Goal: Information Seeking & Learning: Learn about a topic

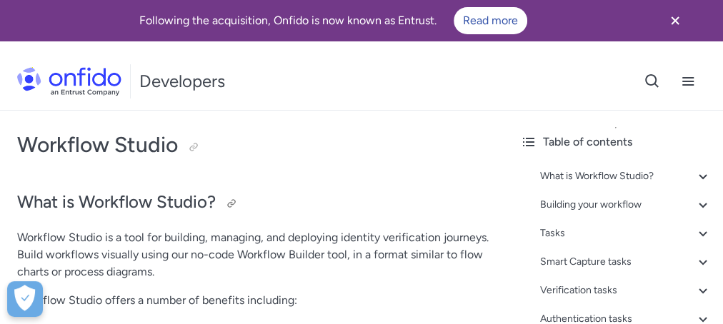
drag, startPoint x: 432, startPoint y: 0, endPoint x: 293, endPoint y: 190, distance: 235.1
click at [293, 191] on h2 "What is Workflow Studio?" at bounding box center [254, 203] width 474 height 24
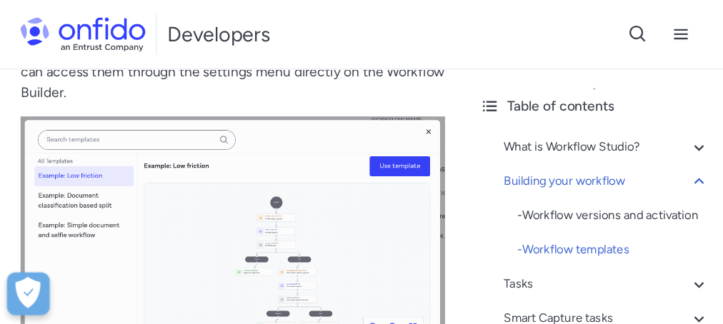
scroll to position [3864, 0]
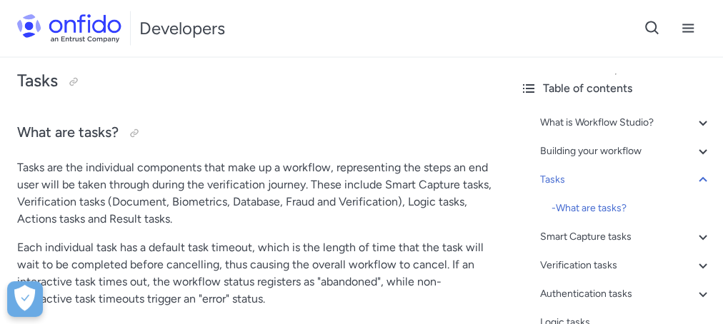
click at [403, 190] on p "Tasks are the individual components that make up a workflow, representing the s…" at bounding box center [254, 193] width 474 height 69
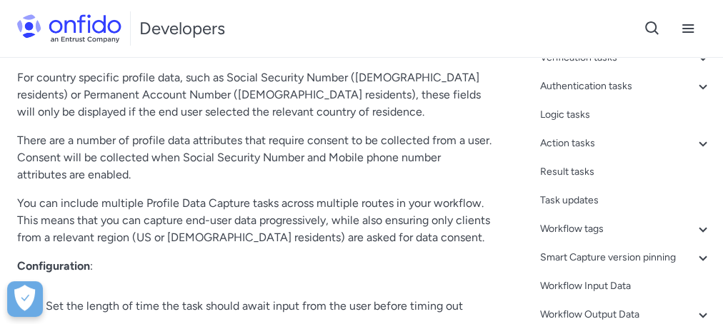
scroll to position [483, 0]
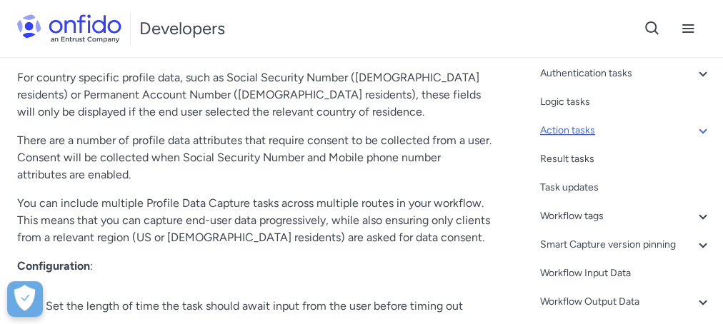
click at [451, 139] on div "Action tasks" at bounding box center [625, 130] width 171 height 17
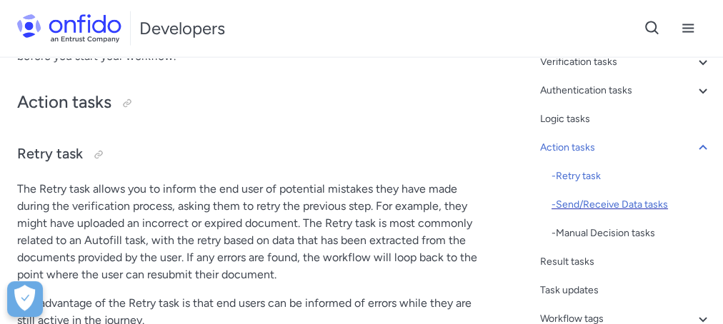
click at [451, 196] on div "- Send/Receive Data tasks" at bounding box center [631, 204] width 160 height 17
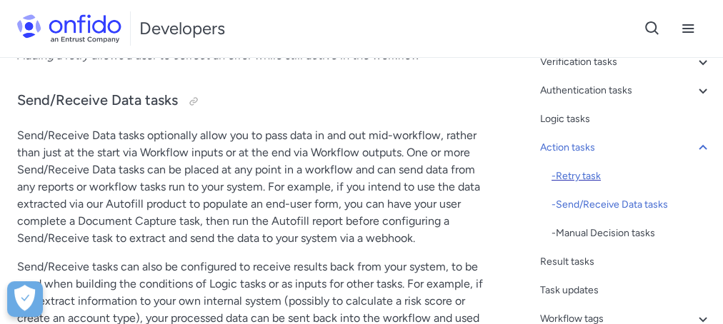
click at [451, 175] on div "- Retry task" at bounding box center [631, 176] width 160 height 17
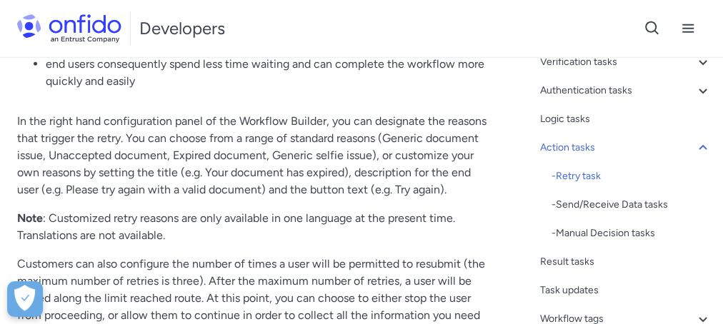
scroll to position [18301, 0]
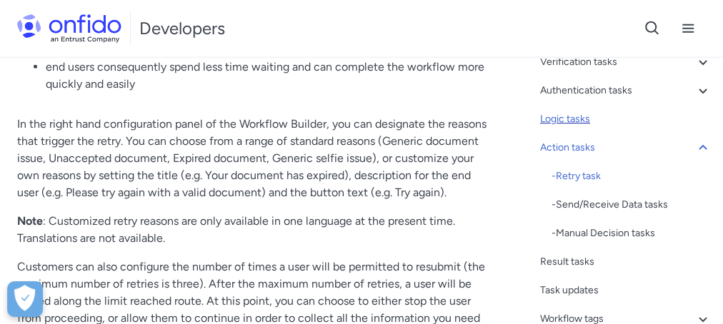
click at [451, 121] on div "Logic tasks" at bounding box center [625, 119] width 171 height 17
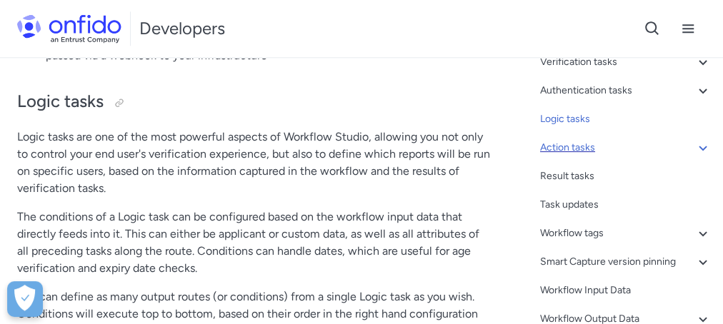
click at [451, 149] on div "Action tasks" at bounding box center [625, 147] width 171 height 17
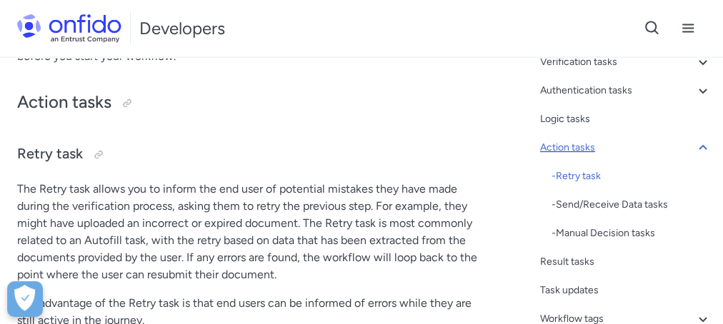
click at [451, 149] on div "Action tasks" at bounding box center [625, 147] width 171 height 17
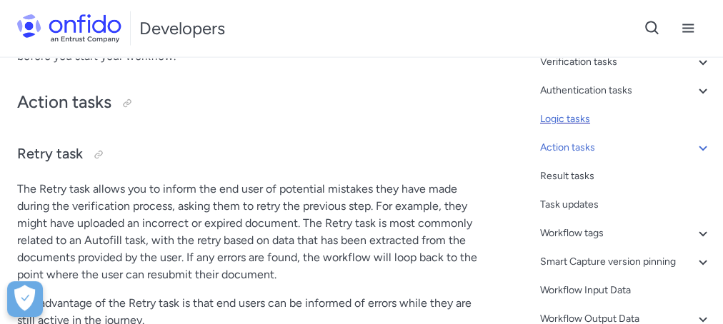
click at [451, 123] on div "Logic tasks" at bounding box center [625, 119] width 171 height 17
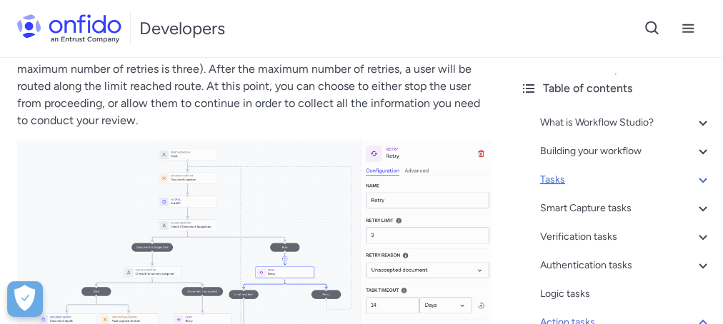
click at [451, 182] on div "Tasks" at bounding box center [625, 179] width 171 height 17
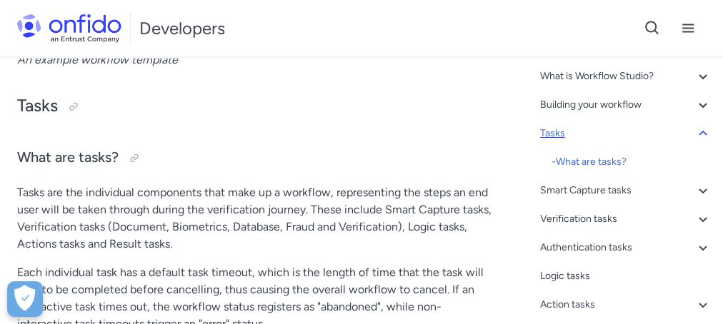
scroll to position [55, 0]
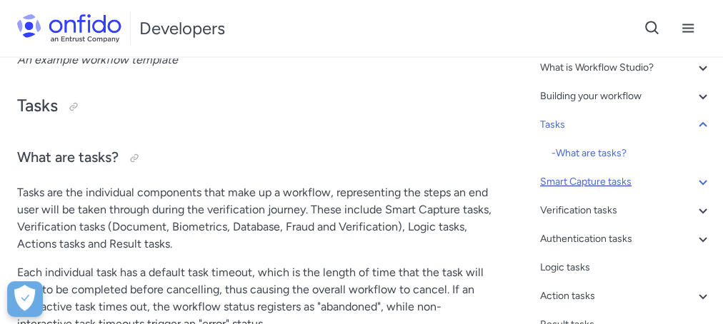
click at [451, 181] on div "Smart Capture tasks" at bounding box center [625, 181] width 171 height 17
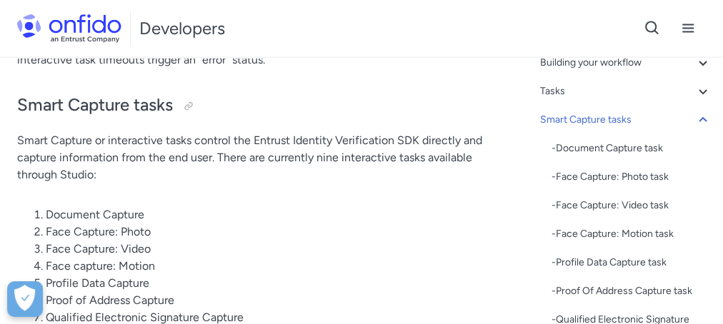
scroll to position [93, 0]
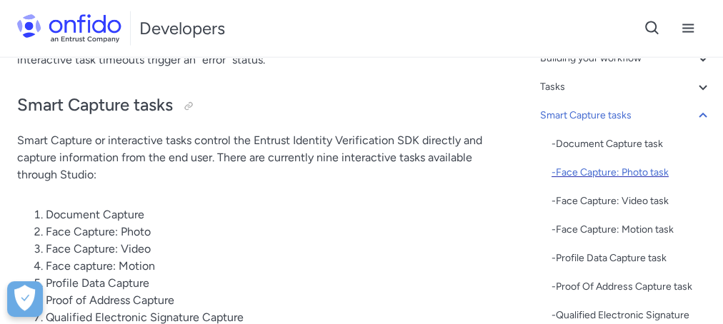
click at [451, 169] on div "- Face Capture: Photo task" at bounding box center [631, 172] width 160 height 17
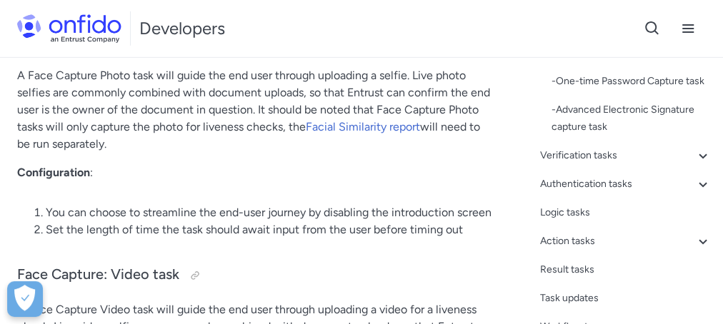
scroll to position [375, 0]
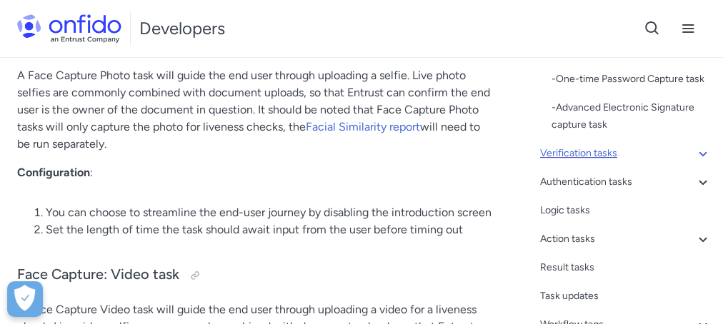
click at [451, 162] on div "Verification tasks" at bounding box center [625, 153] width 171 height 17
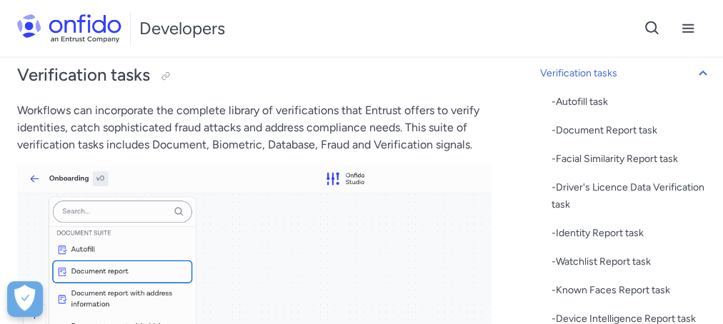
scroll to position [9799, 0]
click at [246, 87] on h2 "Verification tasks" at bounding box center [254, 75] width 474 height 24
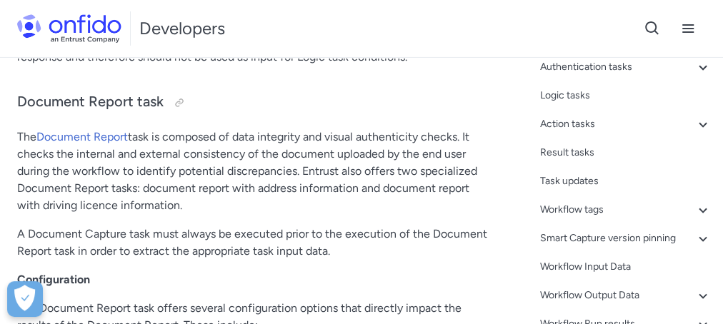
scroll to position [744, 0]
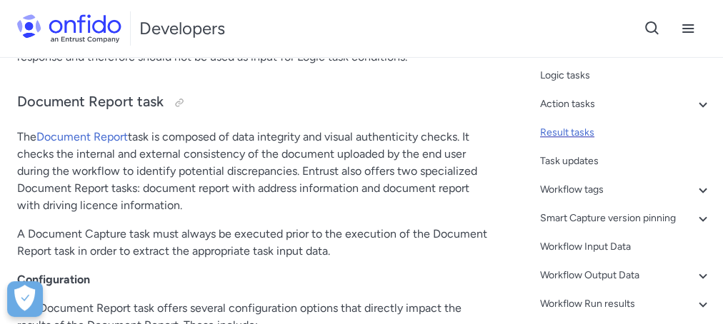
click at [451, 141] on div "Result tasks" at bounding box center [625, 132] width 171 height 17
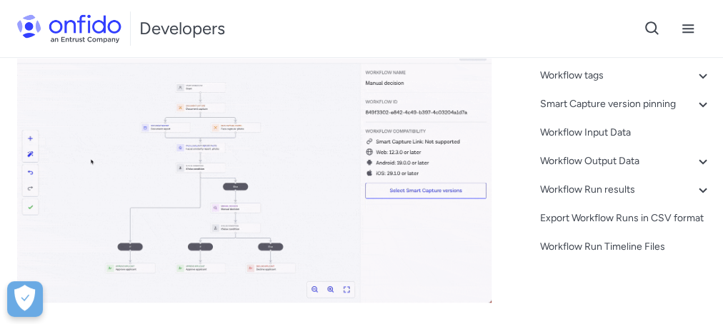
scroll to position [22043, 0]
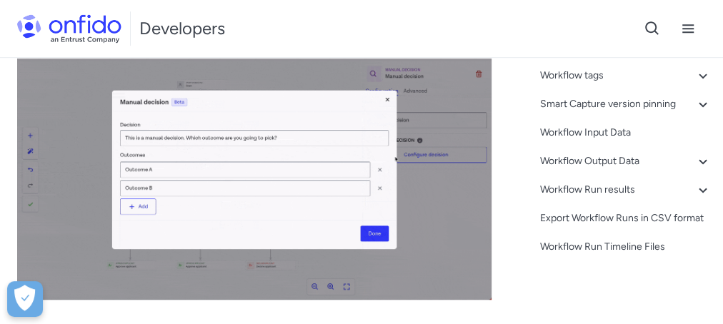
click at [350, 48] on div "Developers Support" at bounding box center [361, 28] width 723 height 57
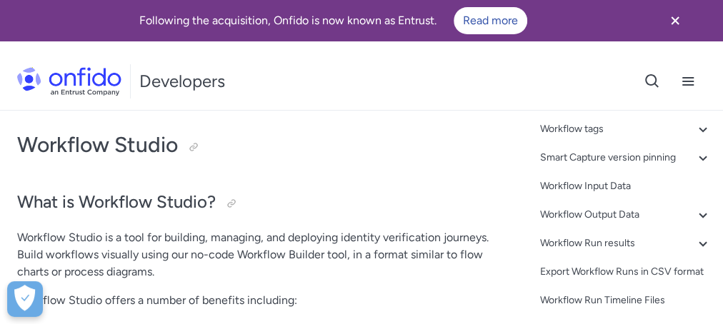
scroll to position [349, 0]
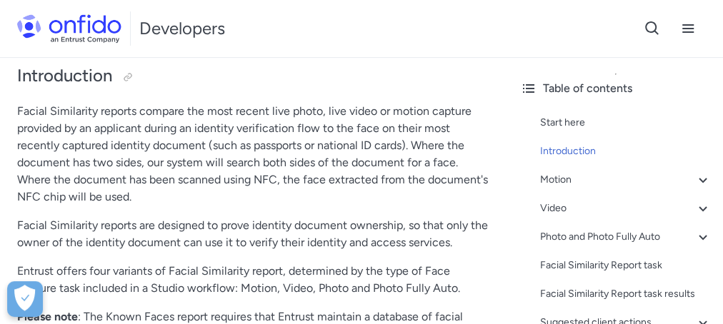
scroll to position [230, 0]
